Goal: Task Accomplishment & Management: Complete application form

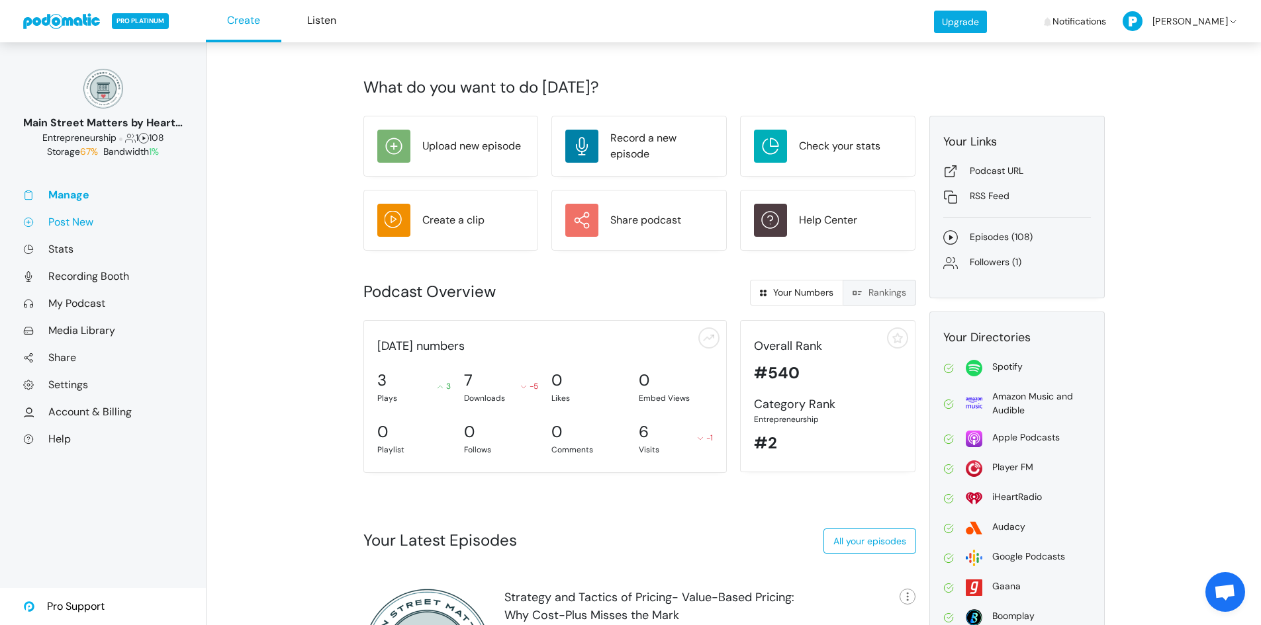
click at [81, 223] on link "Post New" at bounding box center [103, 222] width 160 height 14
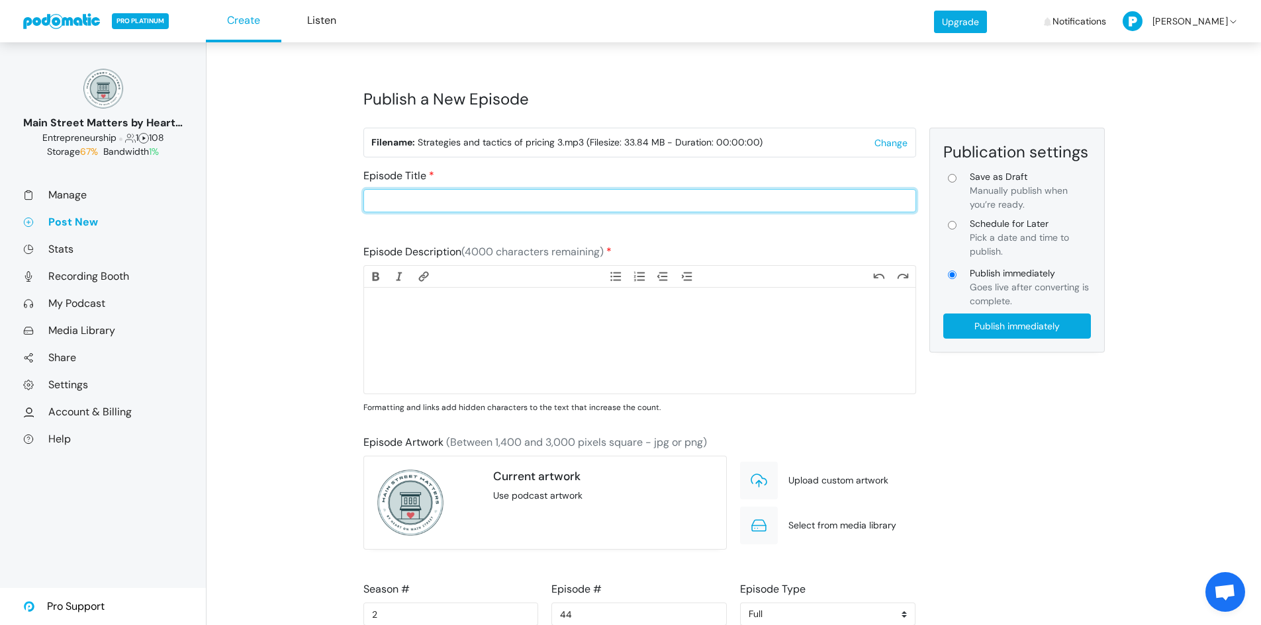
click at [437, 202] on input "Episode Title" at bounding box center [639, 200] width 553 height 23
type input "Strategy and Tactics of Pricing-Know Thy Customer: Pricing for Different Custom…"
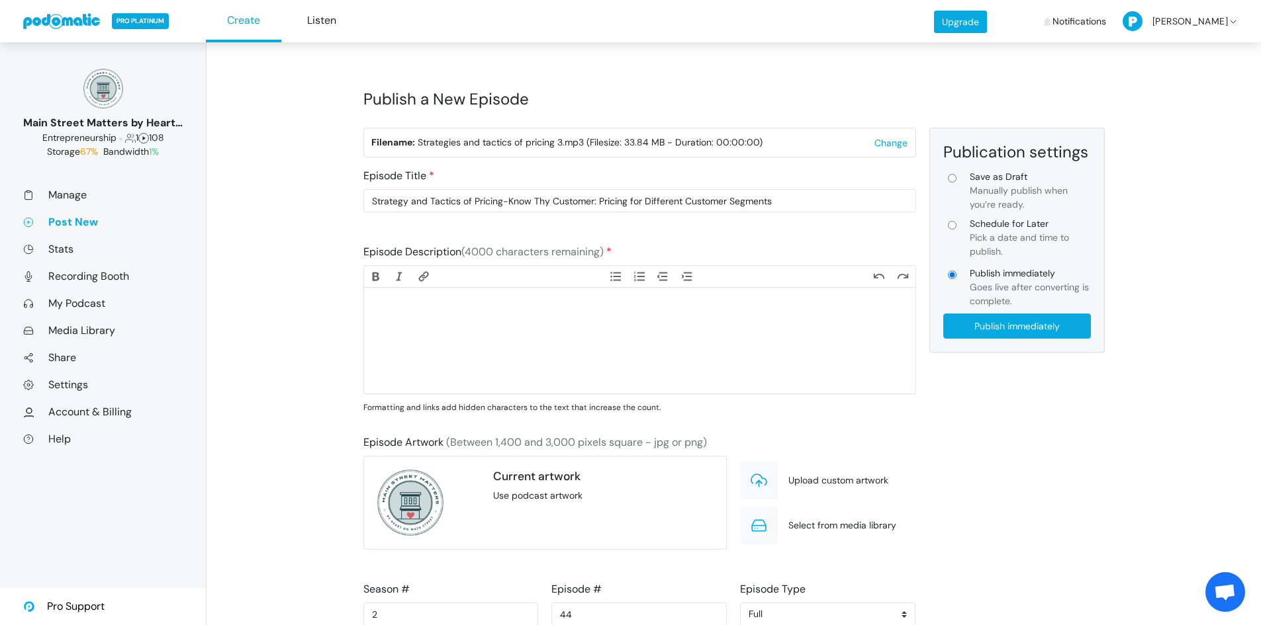
click at [509, 343] on trix-editor at bounding box center [639, 341] width 551 height 106
paste trix-editor "<div>Not all customers are created equal — and they shouldn’t all pay the same …"
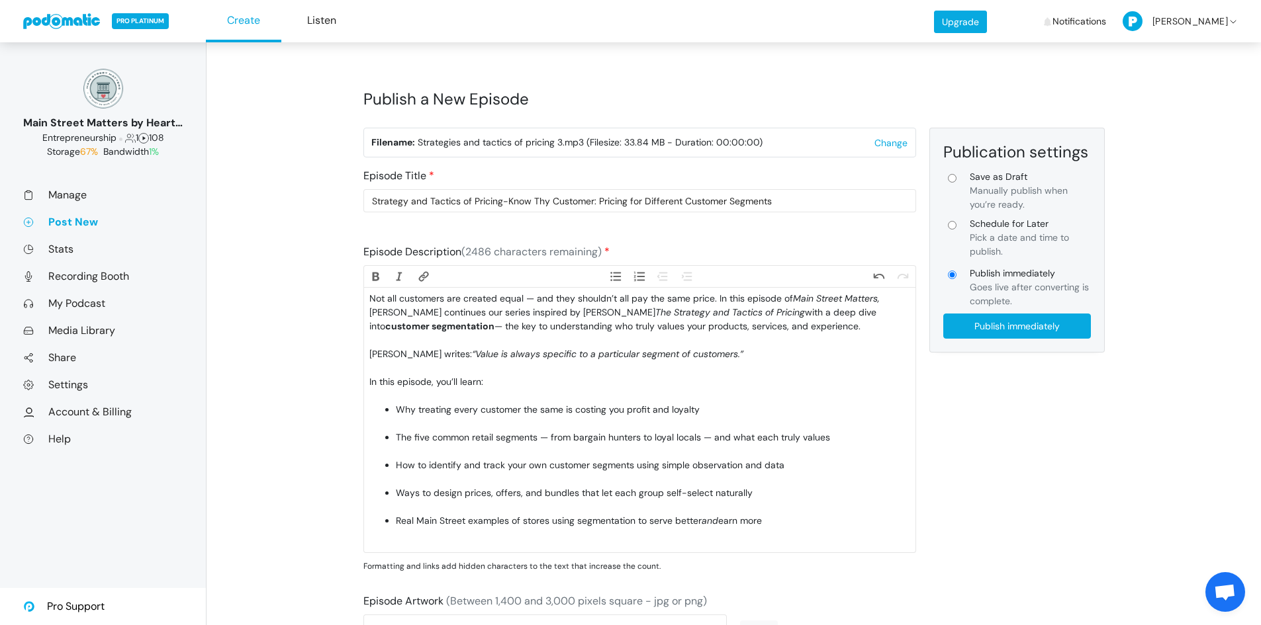
click at [467, 369] on div "As Nagle writes: “Value is always specific to a particular segment of customers…" at bounding box center [639, 361] width 540 height 28
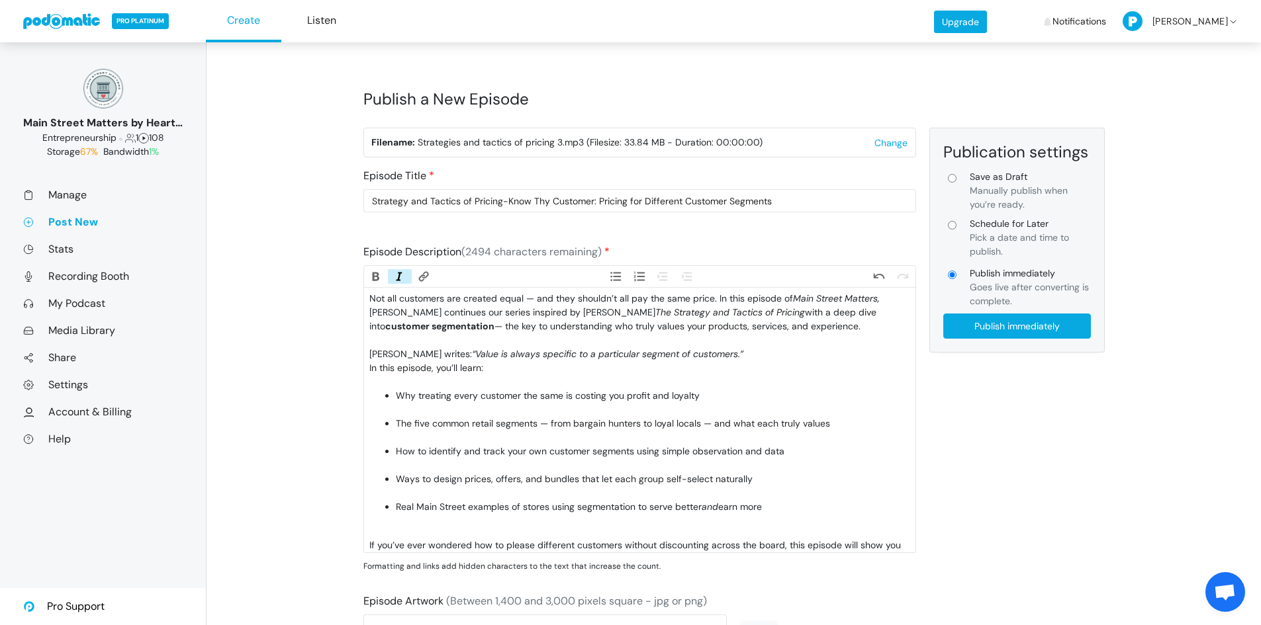
click at [451, 381] on div "In this episode, you’ll learn:" at bounding box center [639, 375] width 540 height 28
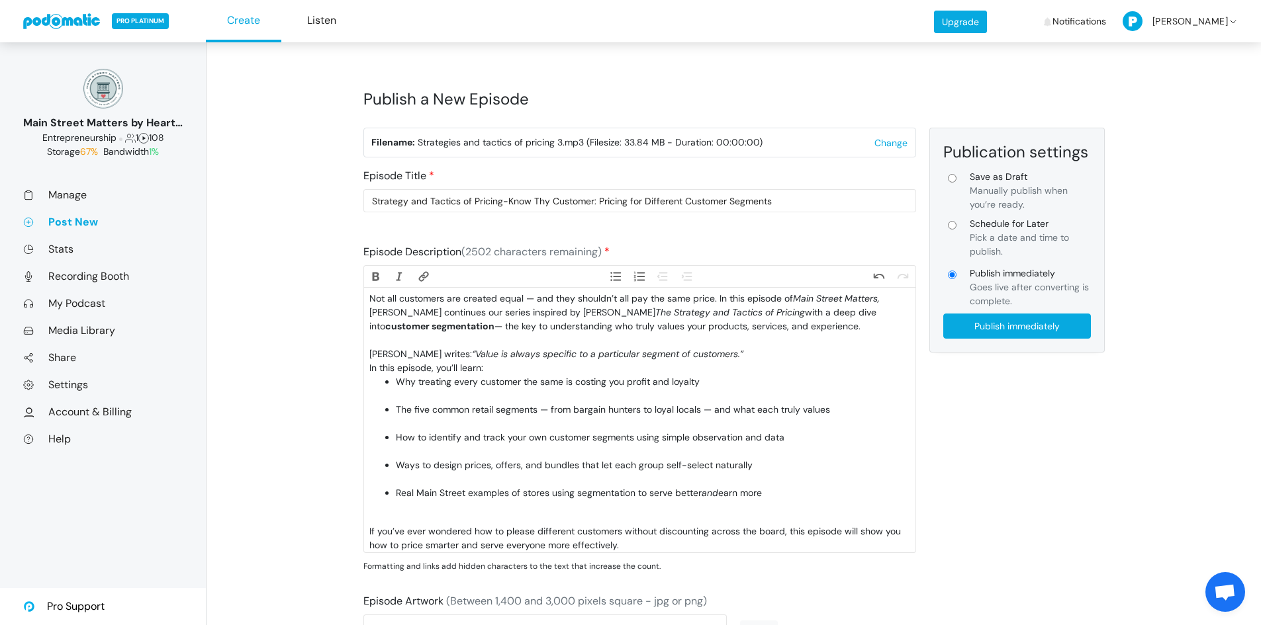
click at [450, 395] on li "Why treating every customer the same is costing you profit and loyalty" at bounding box center [653, 389] width 514 height 28
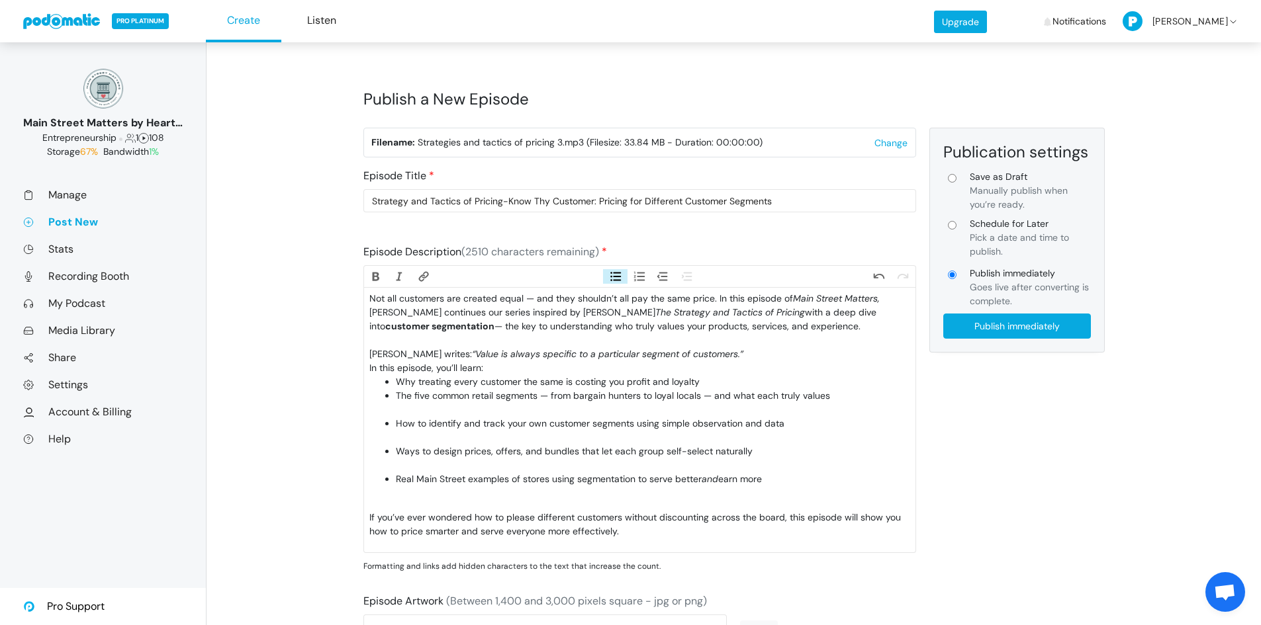
click at [455, 406] on li "The five common retail segments — from bargain hunters to loyal locals — and wh…" at bounding box center [653, 403] width 514 height 28
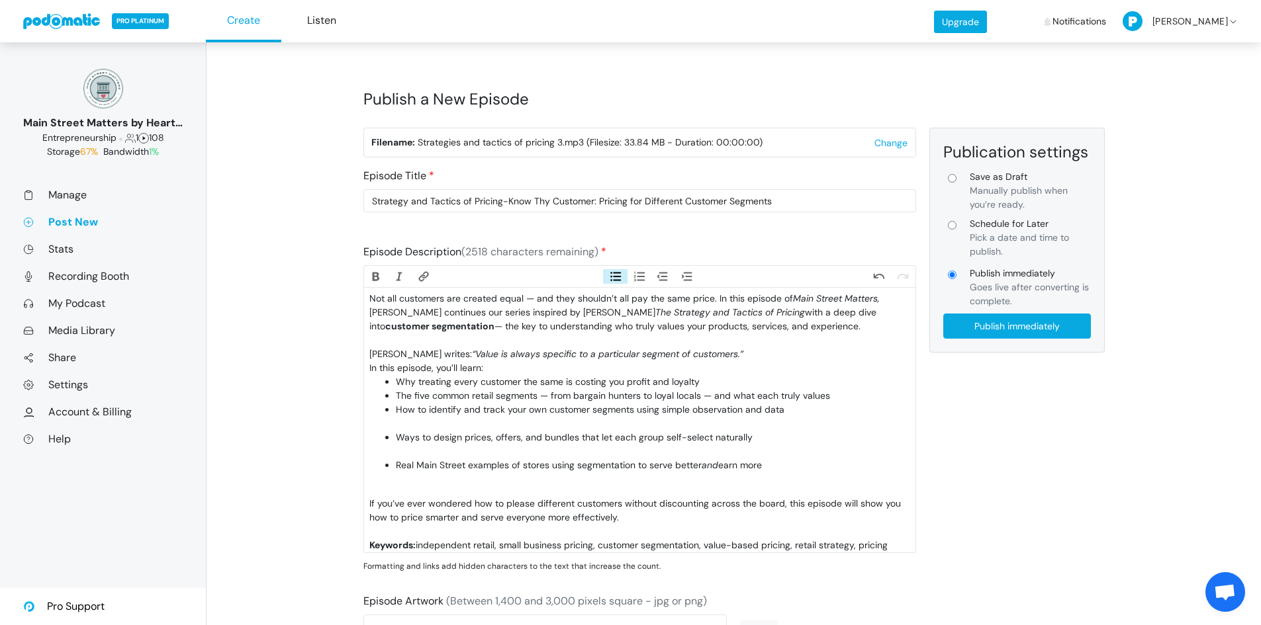
click at [460, 423] on li "How to identify and track your own customer segments using simple observation a…" at bounding box center [653, 417] width 514 height 28
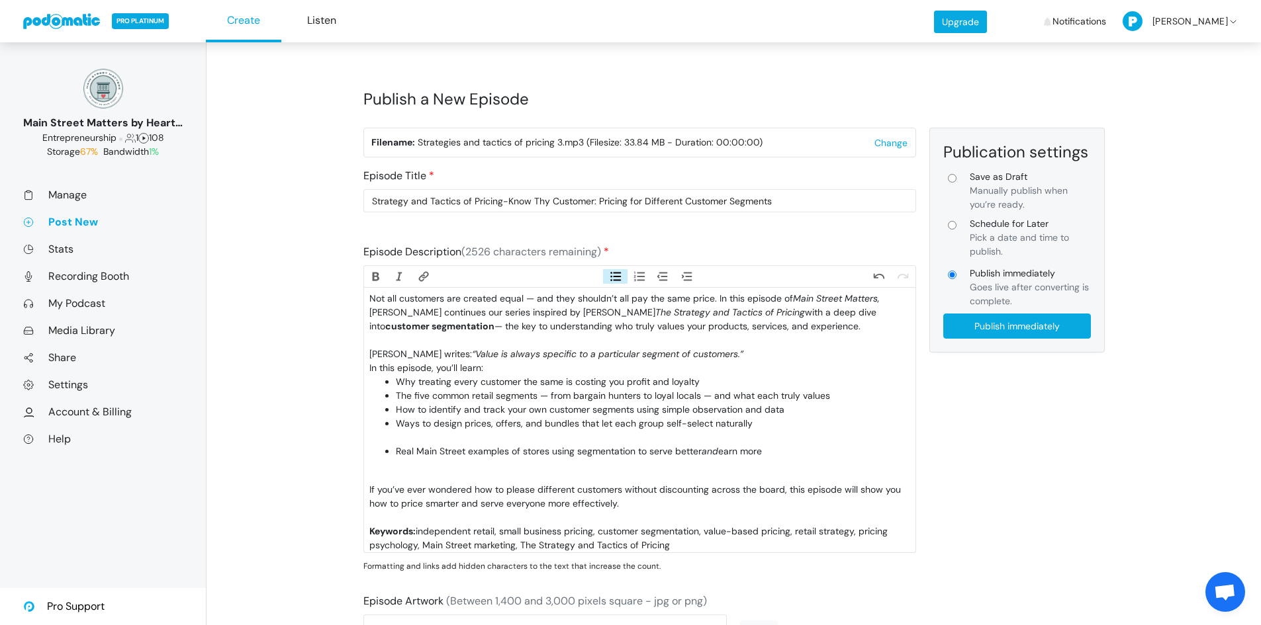
click at [461, 434] on li "Ways to design prices, offers, and bundles that let each group self-select natu…" at bounding box center [653, 431] width 514 height 28
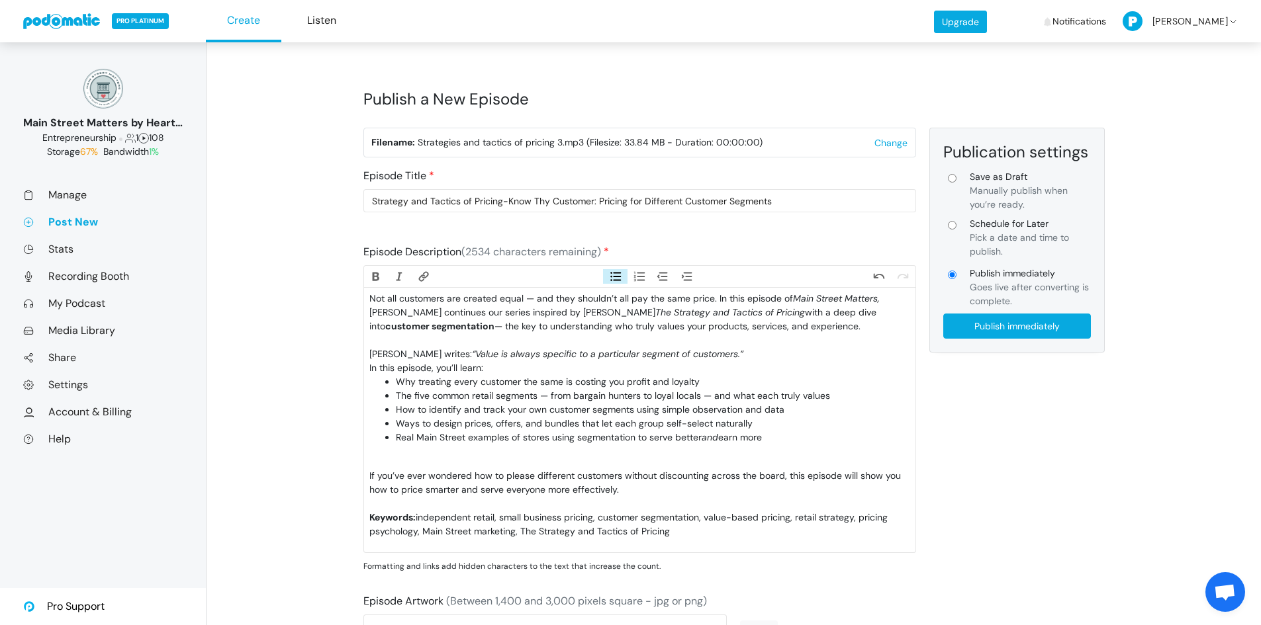
click at [461, 451] on li "Real Main Street examples of stores using segmentation to serve better and earn…" at bounding box center [653, 445] width 514 height 28
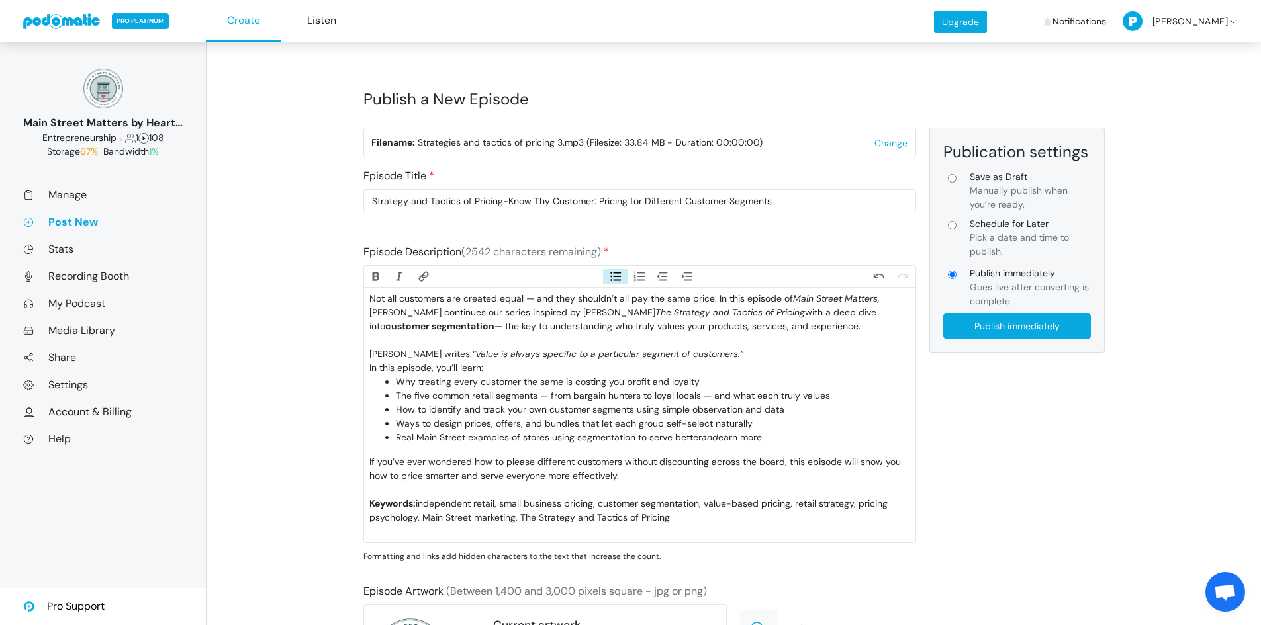
click at [680, 512] on div "Keywords: independent retail, small business pricing, customer segmentation, va…" at bounding box center [639, 518] width 540 height 42
type trix-editor "<div>Not all customers are created equal — and they shouldn’t all pay the same …"
click at [645, 479] on div "If you’ve ever wondered how to please different customers without discounting a…" at bounding box center [639, 476] width 540 height 42
click at [950, 224] on input "Schedule for Later Pick a date and time to publish." at bounding box center [952, 225] width 9 height 9
radio input "true"
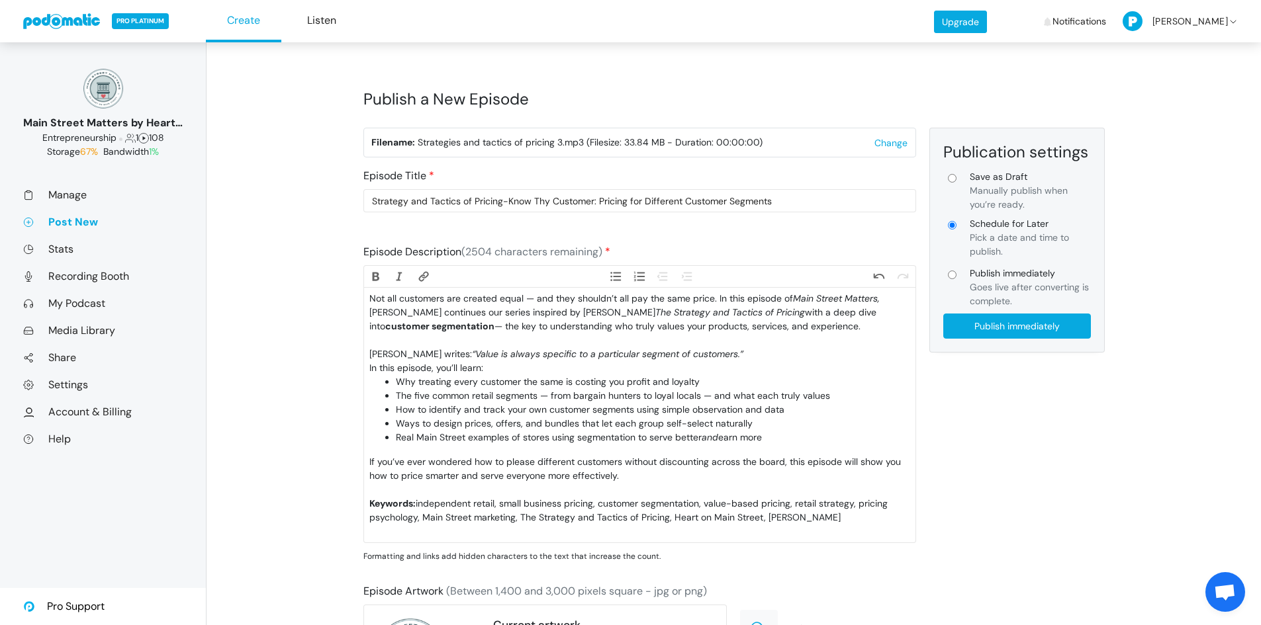
type input "Schedule for Later"
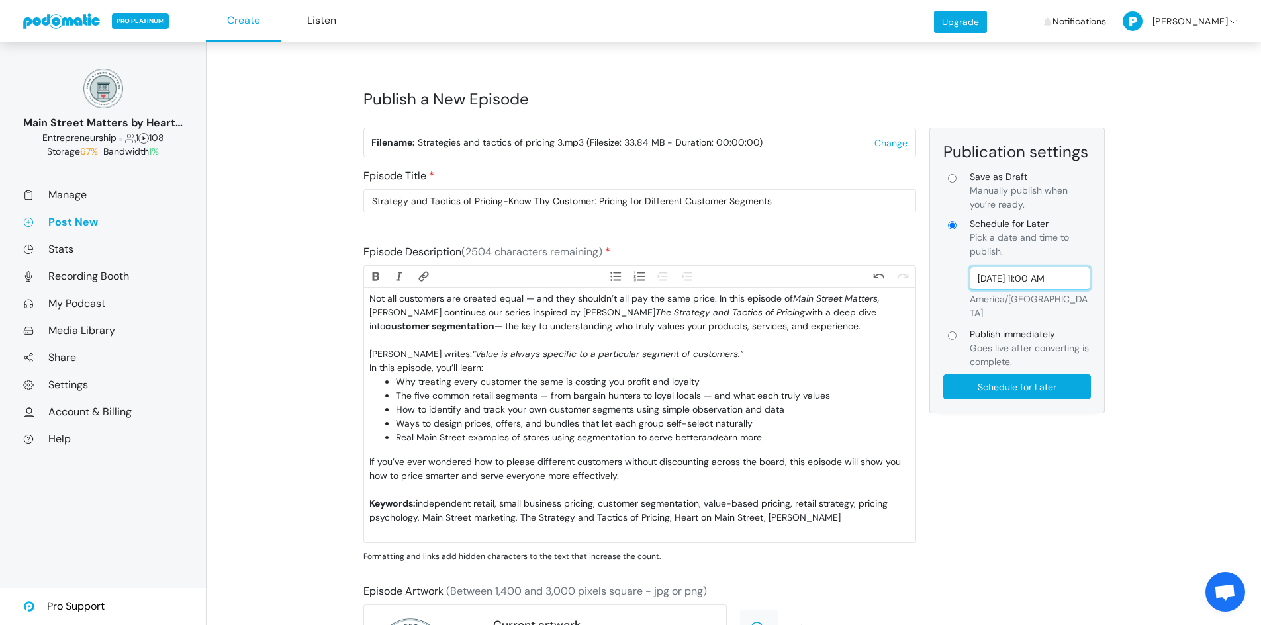
click at [1009, 283] on input "Oct 10, 2025 11:00 AM" at bounding box center [1030, 278] width 121 height 23
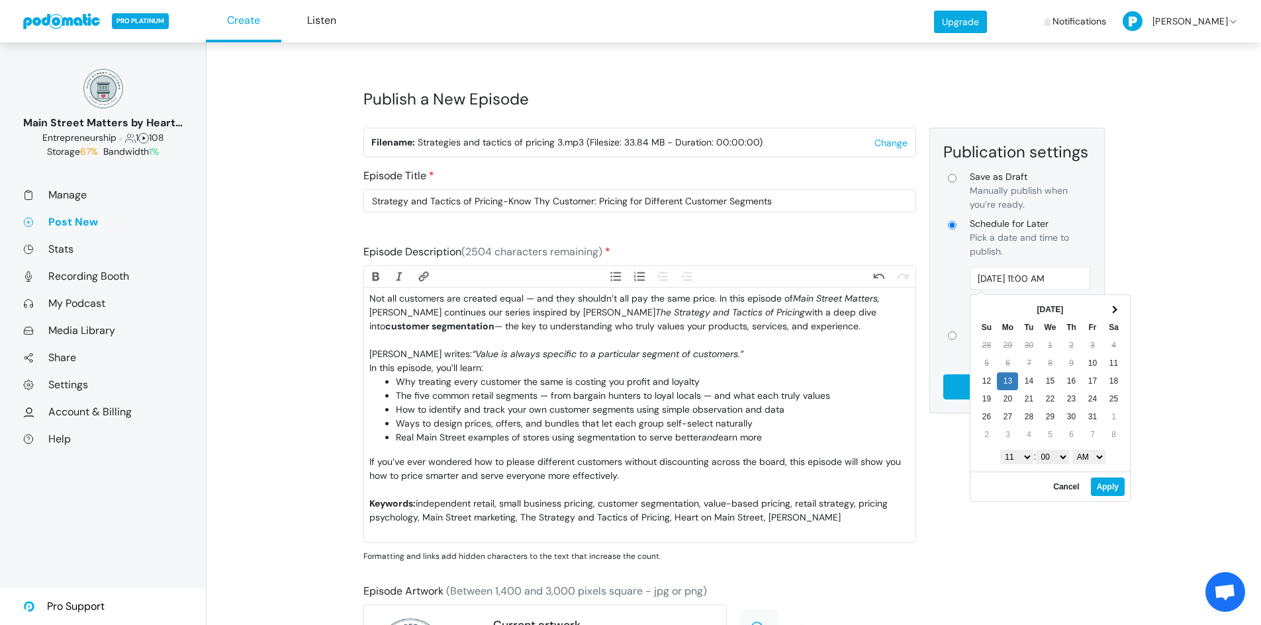
click at [1023, 464] on select "1 2 3 4 5 6 7 8 9 10 11 12" at bounding box center [1016, 457] width 33 height 15
click at [1109, 490] on button "Apply" at bounding box center [1108, 487] width 34 height 19
type input "Oct 13, 2025 7:00 AM"
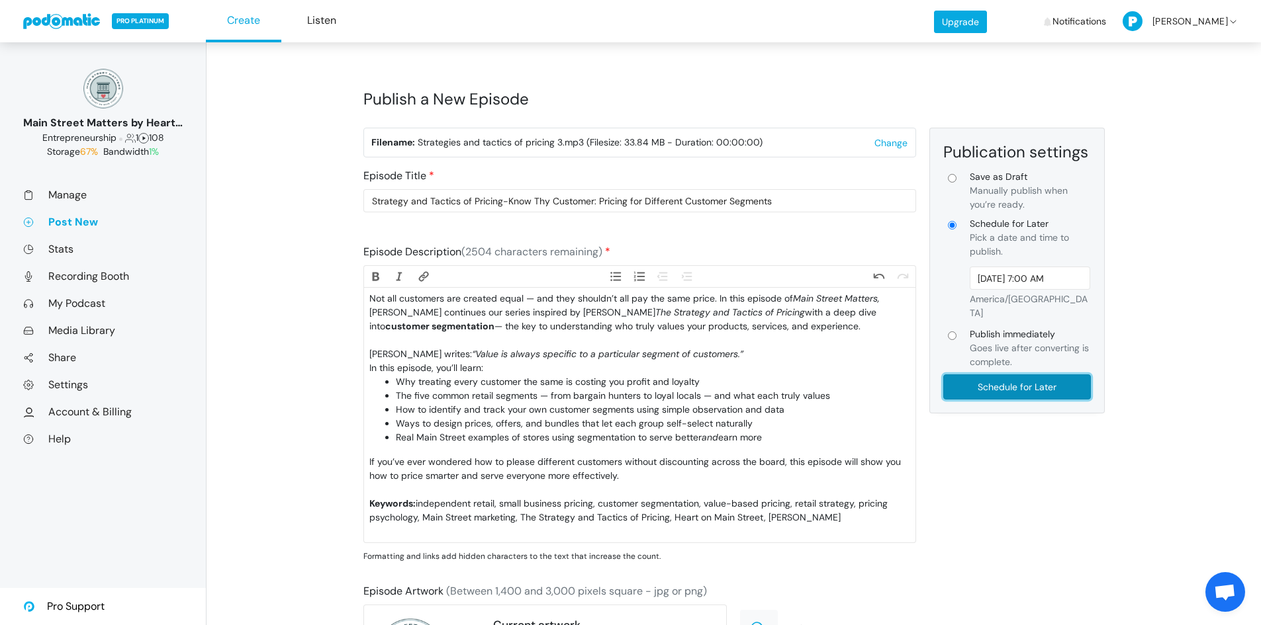
click at [978, 375] on input "Schedule for Later" at bounding box center [1017, 387] width 148 height 25
type input "Schedule for Later"
